Goal: Ask a question: Seek information or help from site administrators or community

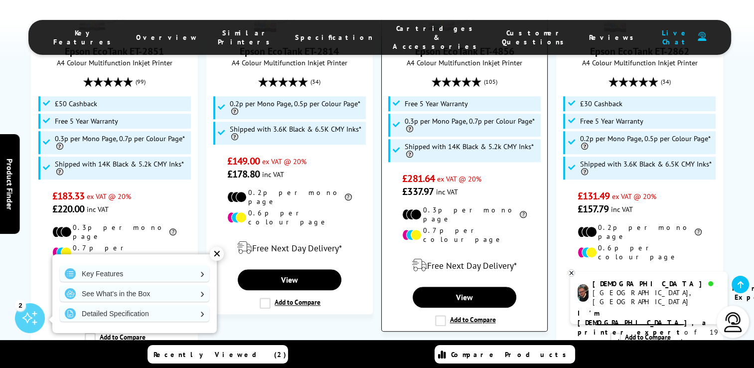
scroll to position [847, 0]
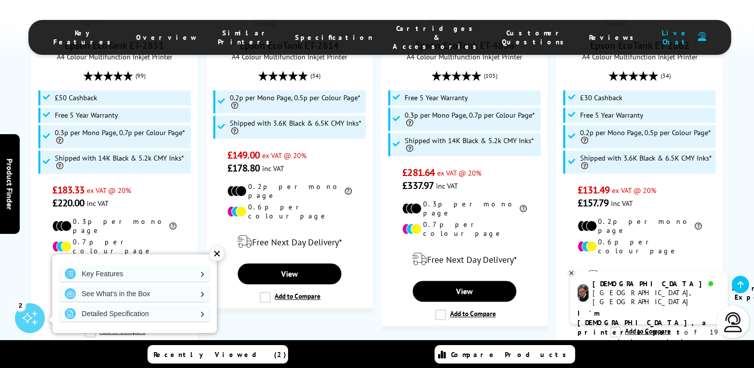
click at [215, 253] on div "✕" at bounding box center [217, 254] width 14 height 14
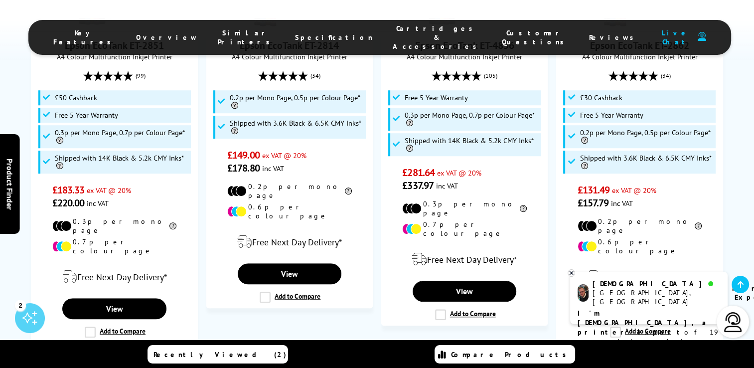
click at [735, 317] on img at bounding box center [733, 322] width 20 height 20
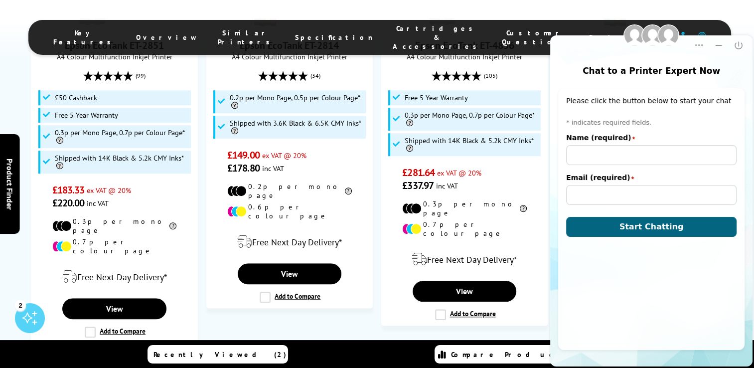
scroll to position [0, 0]
click at [649, 154] on input "Name (required)" at bounding box center [651, 155] width 170 height 20
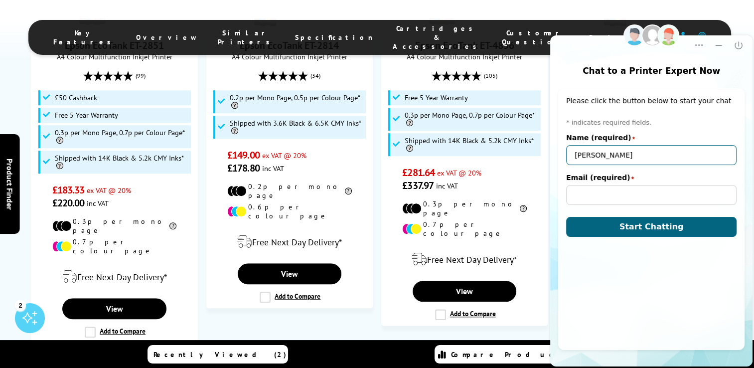
type input "[PERSON_NAME]"
click at [566, 217] on button "Start Chatting" at bounding box center [651, 227] width 170 height 20
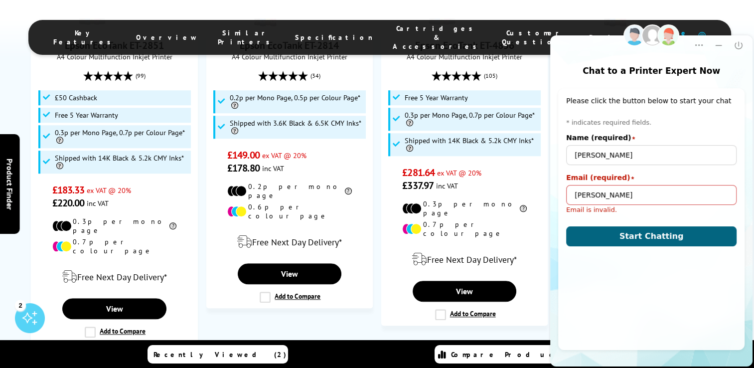
type input "[EMAIL_ADDRESS][DOMAIN_NAME]"
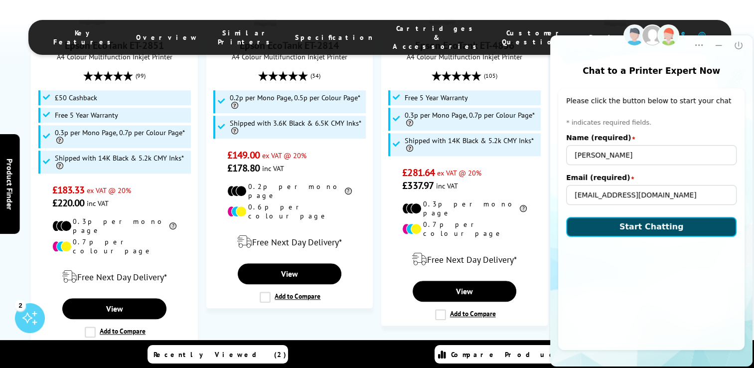
click at [604, 223] on button "Start Chatting" at bounding box center [651, 227] width 170 height 20
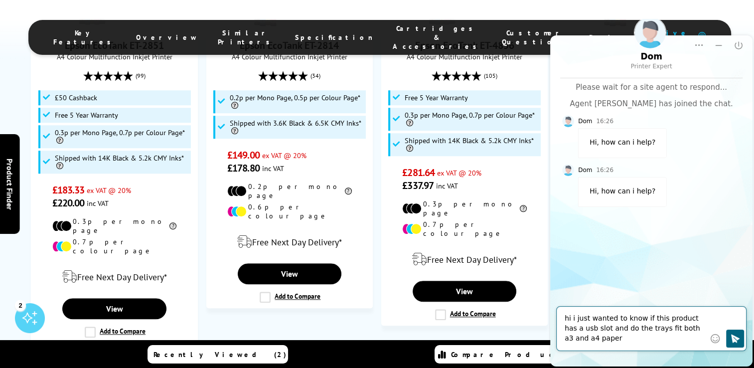
type textarea "hi i just wanted to know if this product has a usb slot and do the trays fit bo…"
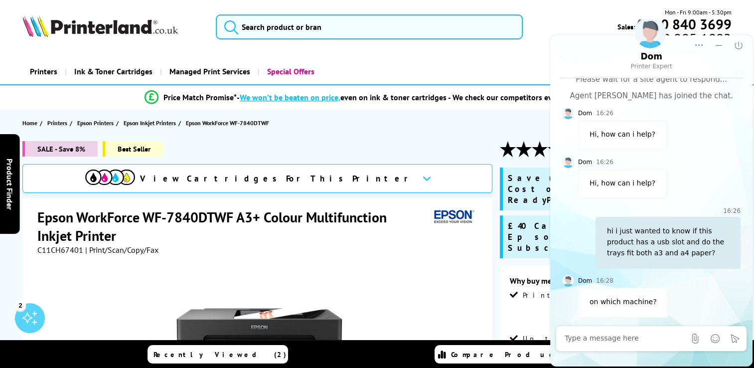
drag, startPoint x: 37, startPoint y: 216, endPoint x: 344, endPoint y: 249, distance: 308.6
click at [344, 249] on div "Epson WorkForce WF-7840DTWF A3+ Colour Multifunction Inkjet Printer C11CH67401 …" at bounding box center [258, 231] width 442 height 47
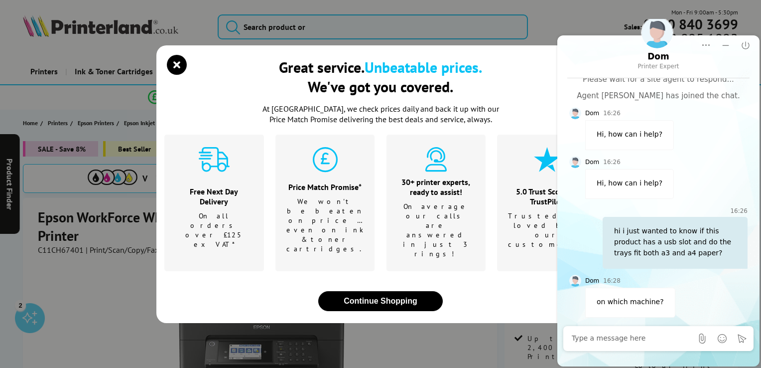
drag, startPoint x: 629, startPoint y: 244, endPoint x: 633, endPoint y: 339, distance: 95.2
click at [633, 339] on textarea at bounding box center [632, 338] width 121 height 10
click at [628, 339] on textarea at bounding box center [632, 338] width 121 height 10
click at [170, 75] on icon "close modal" at bounding box center [177, 65] width 20 height 20
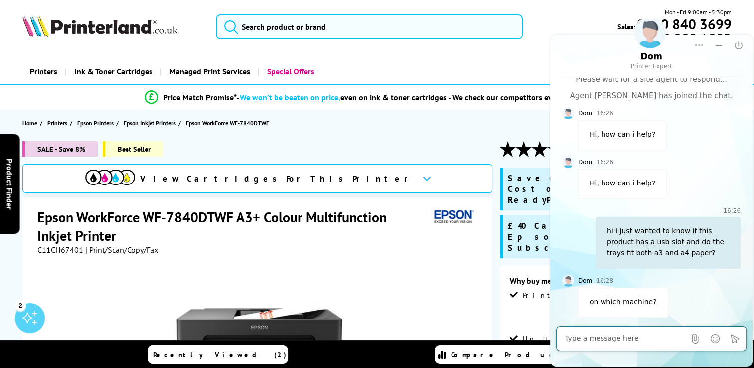
click at [604, 338] on textarea at bounding box center [624, 338] width 121 height 10
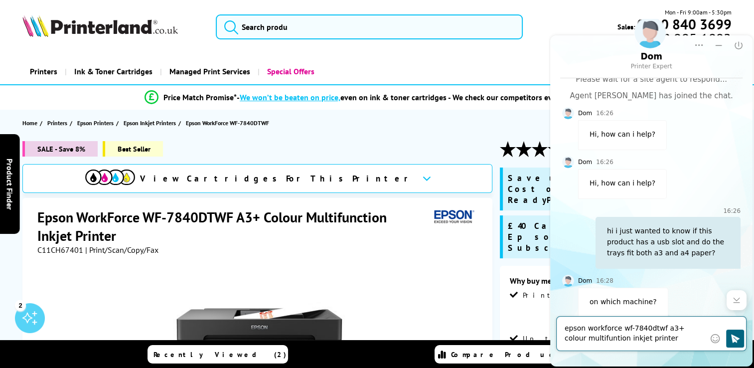
type textarea "epson workforce wf-7840dtwf a3+ colour multifuntion inkjet printer C11CH67401"
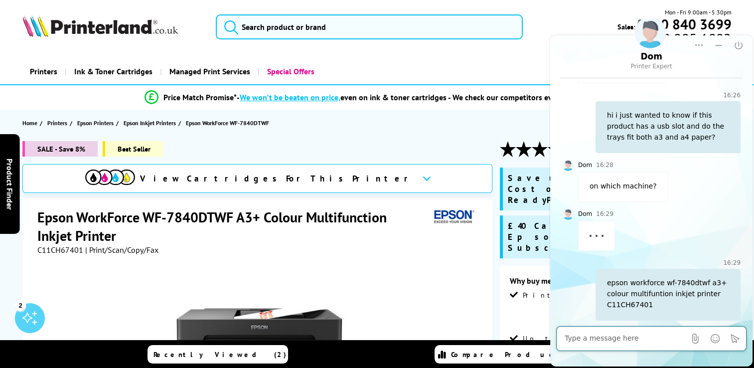
scroll to position [127, 0]
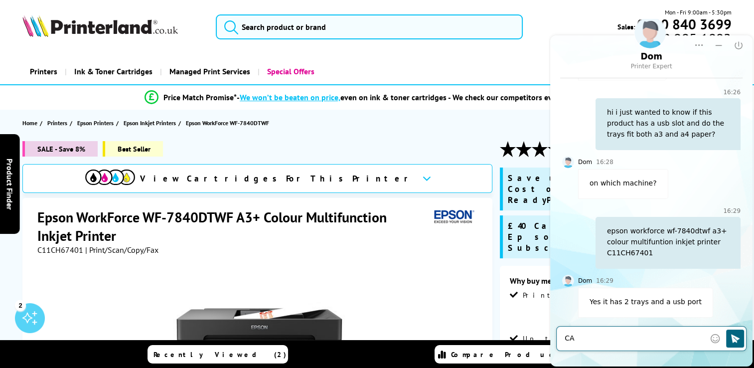
type textarea "C"
type textarea "can 1 tray have a3 and the other a4?"
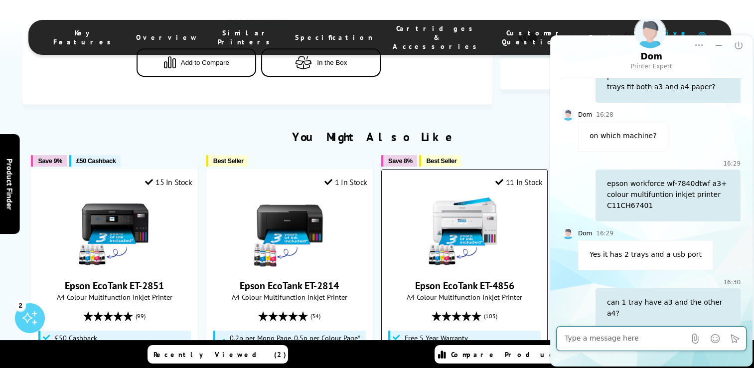
scroll to position [598, 0]
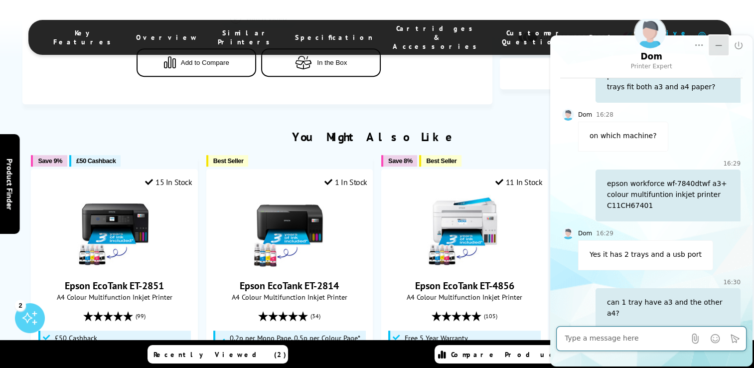
click at [722, 44] on icon "Minimize" at bounding box center [718, 45] width 10 height 10
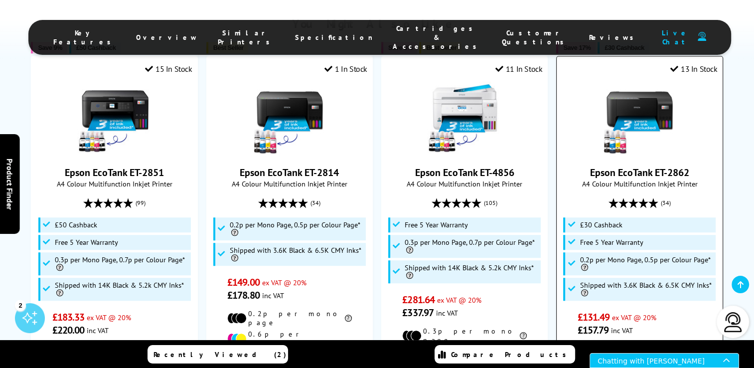
scroll to position [697, 0]
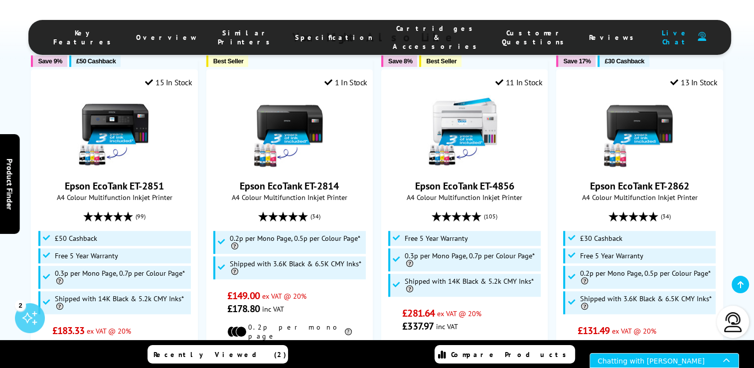
click at [728, 361] on icon "Open Live Chat window" at bounding box center [727, 360] width 8 height 15
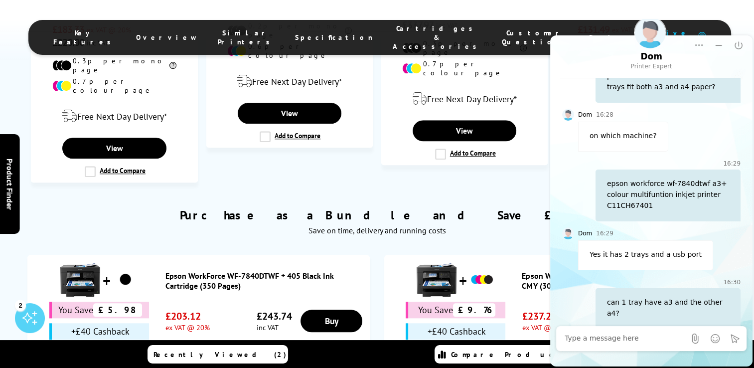
scroll to position [1019, 0]
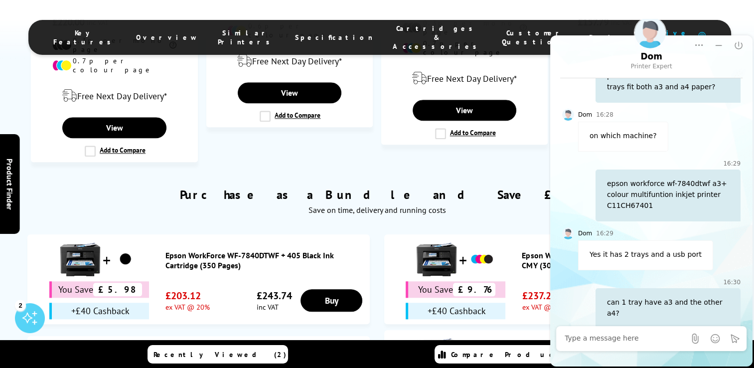
click at [645, 335] on textarea at bounding box center [624, 338] width 121 height 10
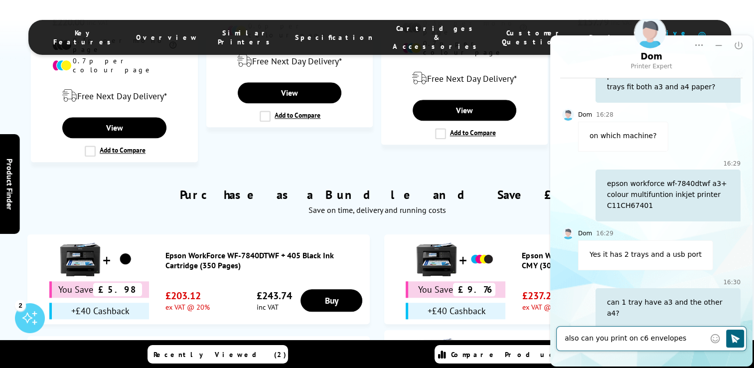
type textarea "also can you print on c6 envelopes?"
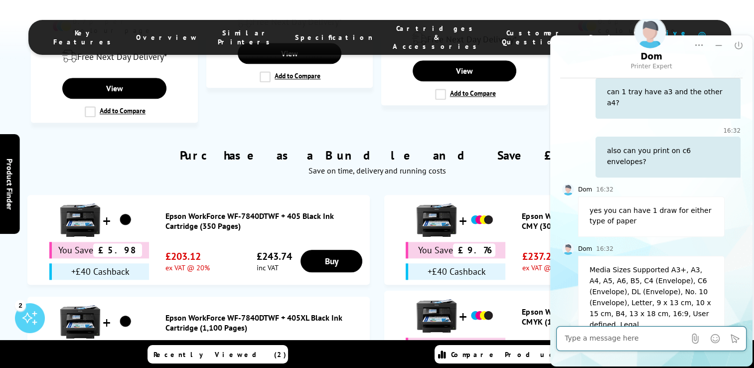
scroll to position [1068, 0]
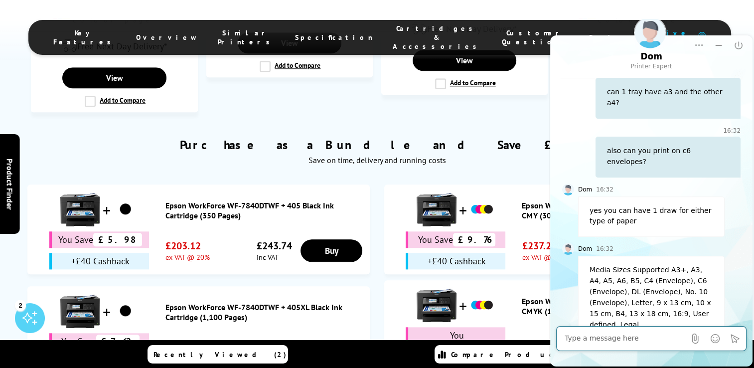
click at [617, 339] on textarea at bounding box center [624, 338] width 121 height 10
type textarea "which [PERSON_NAME] would the envelopes fit into?"
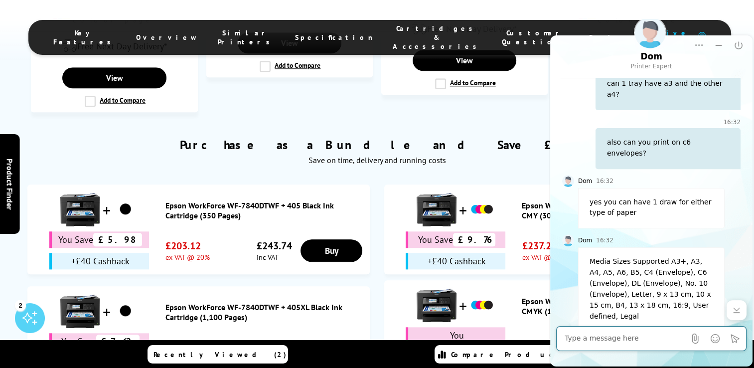
scroll to position [442, 0]
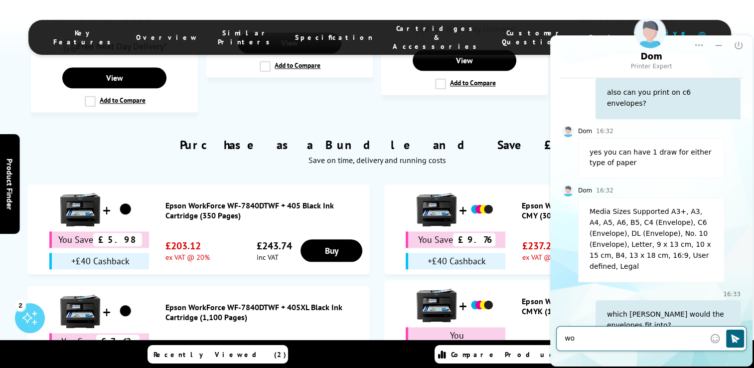
type textarea "w"
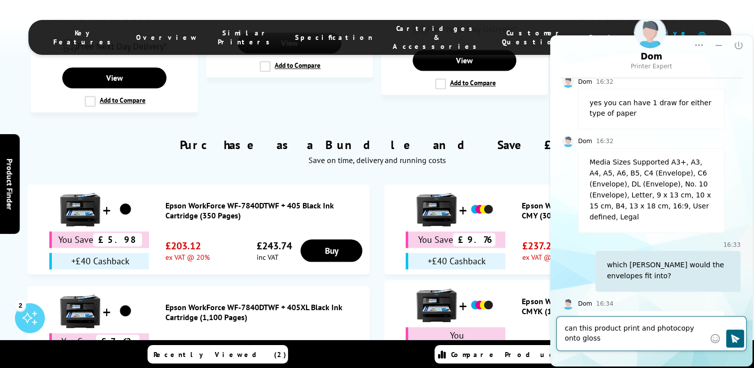
scroll to position [513, 0]
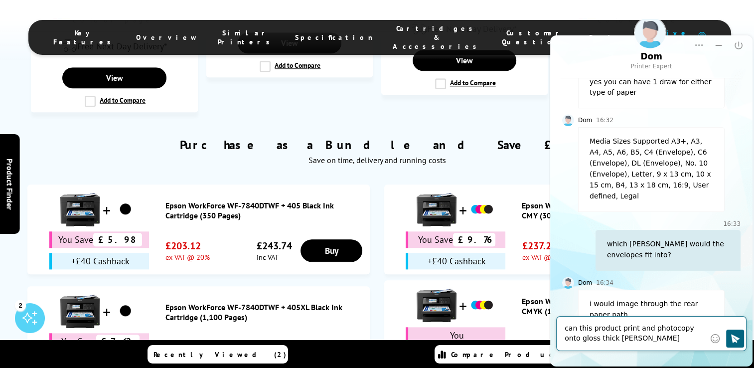
type textarea "can this product print and photocopy onto gloss thick paper"
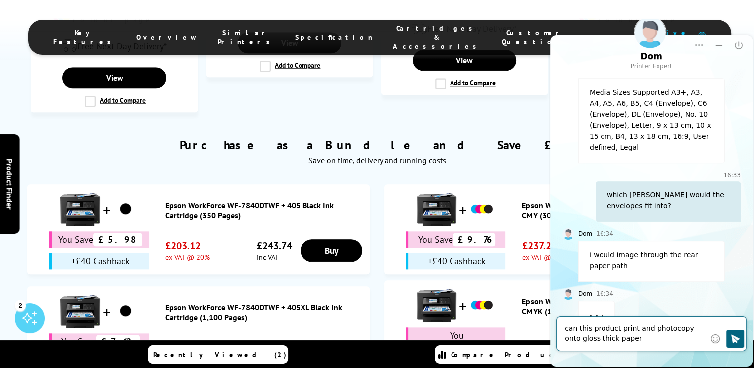
click at [567, 332] on textarea "can this product print and photocopy onto gloss thick paper" at bounding box center [634, 333] width 140 height 20
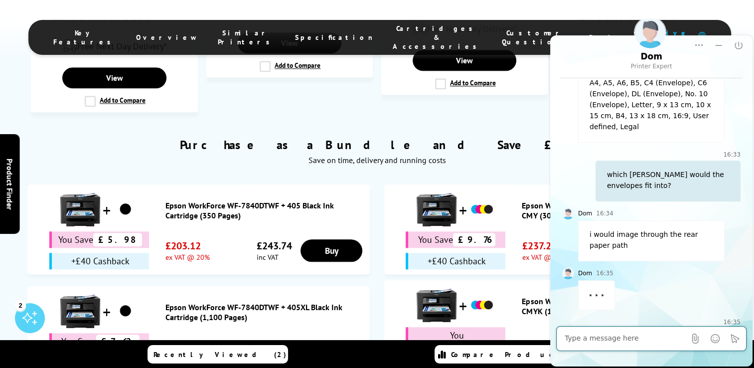
scroll to position [610, 0]
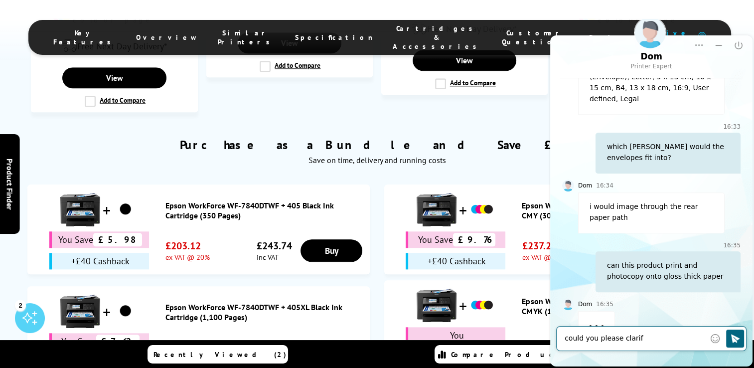
type textarea "could you please clarify"
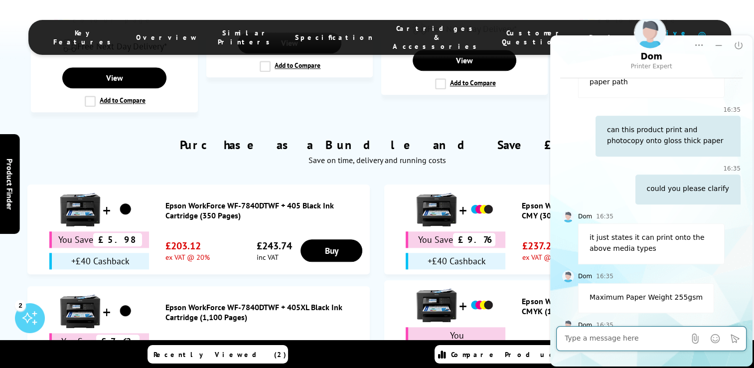
scroll to position [765, 0]
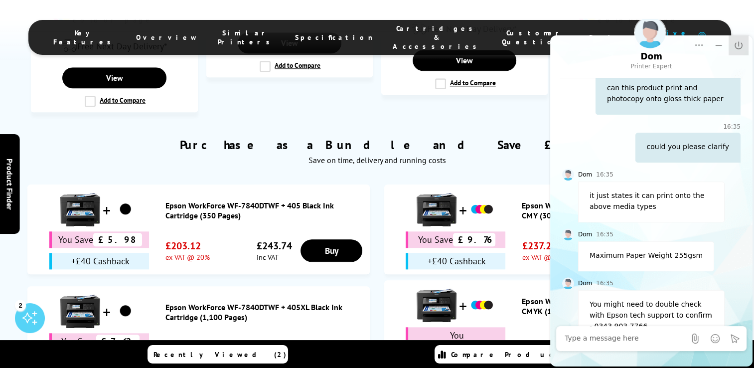
click at [738, 45] on icon at bounding box center [737, 44] width 7 height 7
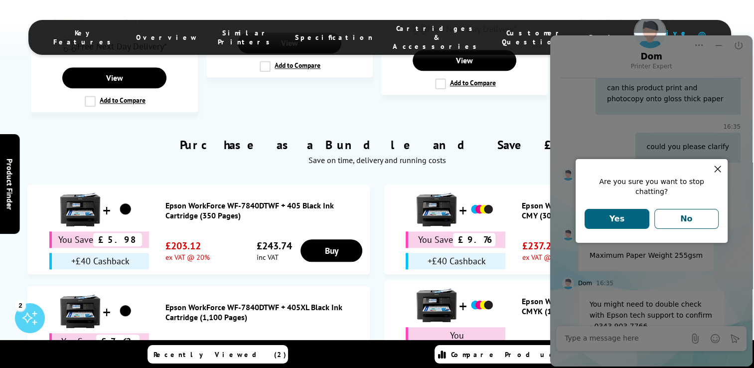
click at [717, 174] on icon "Close pop up" at bounding box center [717, 169] width 10 height 10
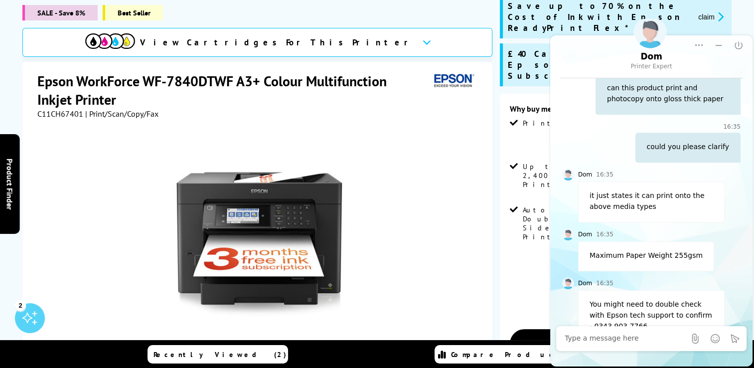
scroll to position [222, 0]
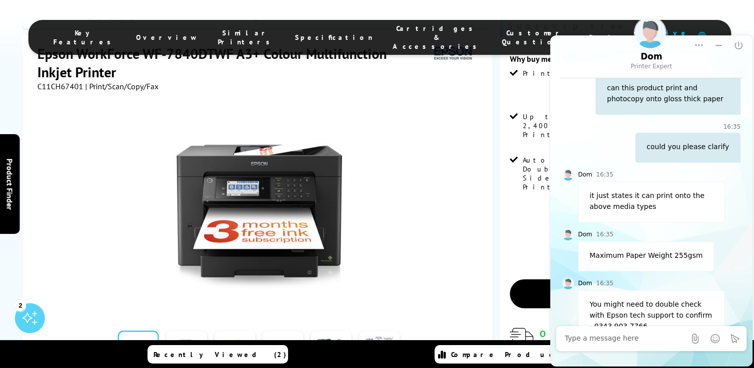
click at [190, 330] on link at bounding box center [186, 351] width 41 height 42
